Goal: Information Seeking & Learning: Learn about a topic

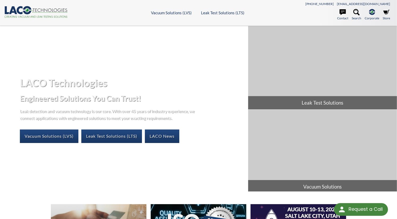
select select "Widget til oversættelse af sprog"
click at [65, 136] on link "Vacuum Solutions (LVS)" at bounding box center [49, 136] width 59 height 13
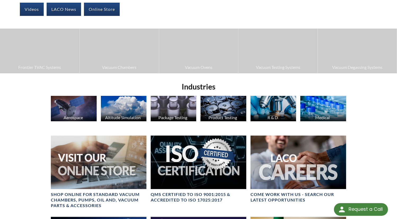
scroll to position [62, 0]
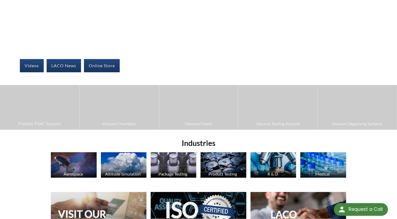
click at [79, 162] on img at bounding box center [74, 165] width 46 height 26
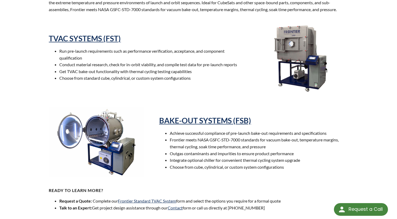
scroll to position [230, 0]
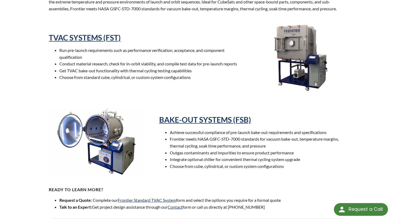
click at [210, 156] on li "Outgas contaminants and impurities to ensure product performance" at bounding box center [259, 153] width 179 height 7
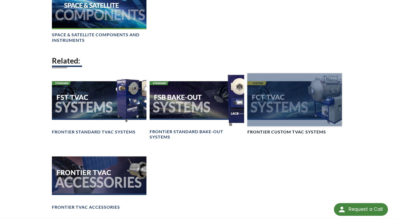
scroll to position [495, 0]
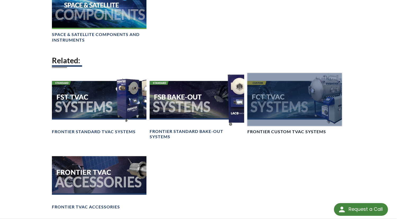
click at [291, 108] on div at bounding box center [295, 99] width 95 height 53
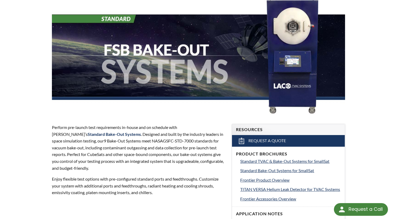
scroll to position [75, 0]
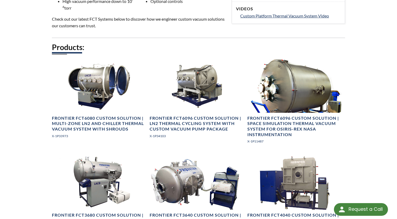
scroll to position [274, 0]
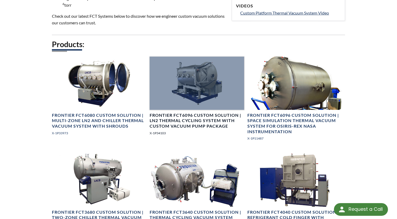
click at [206, 121] on h4 "Frontier FCT6096 Custom Solution | LN2 Thermal Cycling System with Custom Vacuu…" at bounding box center [197, 121] width 95 height 16
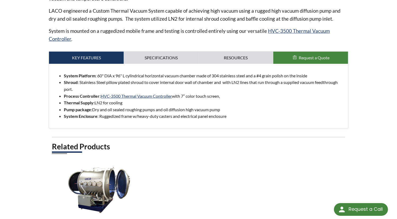
scroll to position [221, 0]
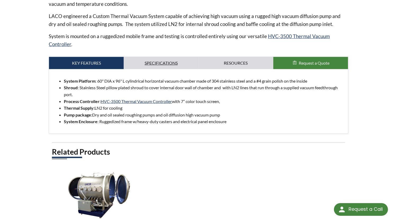
click at [180, 59] on link "Specifications" at bounding box center [161, 63] width 75 height 12
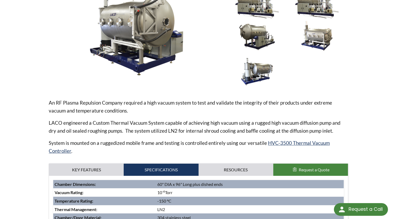
scroll to position [115, 0]
